Goal: Navigation & Orientation: Understand site structure

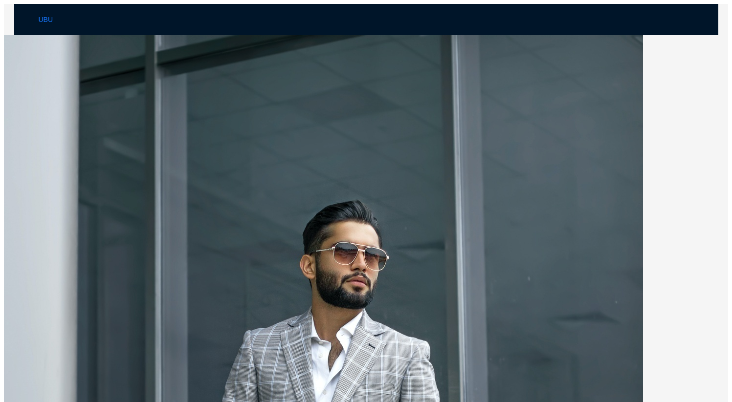
click at [190, 35] on span "Contact Us" at bounding box center [173, 50] width 34 height 31
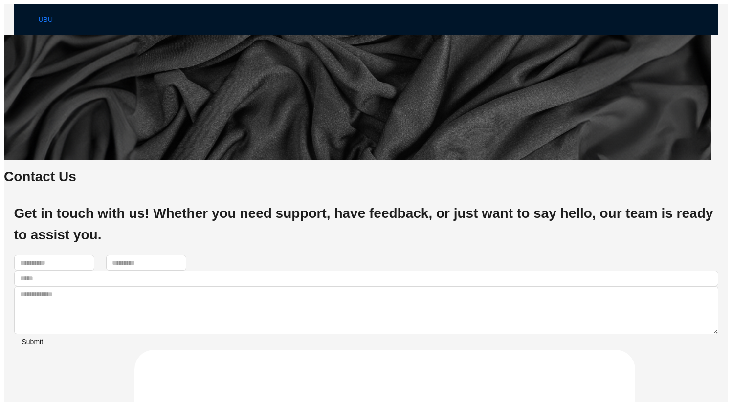
click at [141, 35] on span "Blogs" at bounding box center [132, 50] width 17 height 31
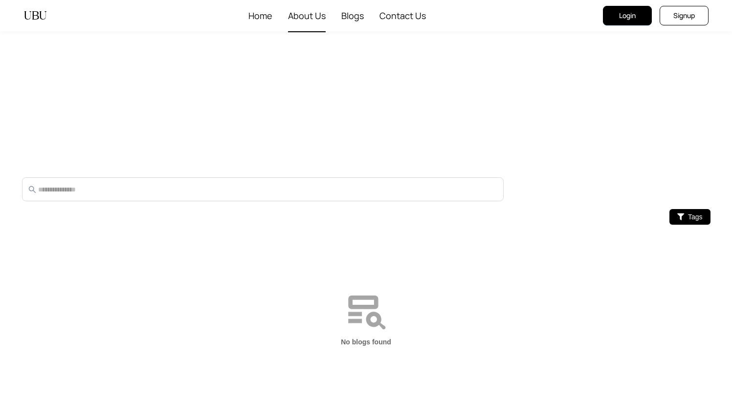
click at [307, 16] on span "About Us" at bounding box center [307, 15] width 38 height 31
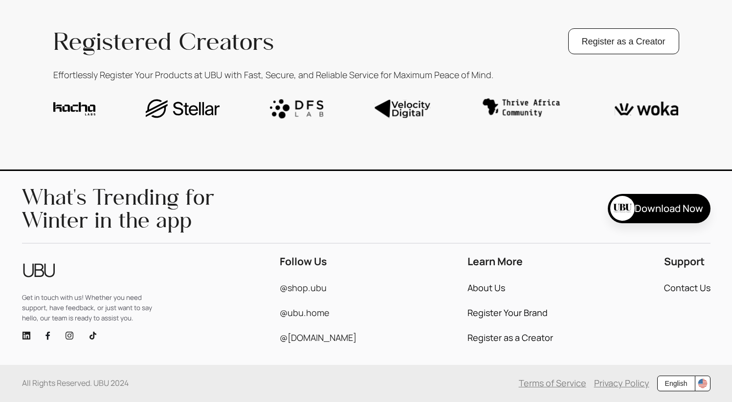
scroll to position [2124, 0]
click at [617, 384] on link "Privacy Policy" at bounding box center [621, 383] width 55 height 9
